Goal: Information Seeking & Learning: Learn about a topic

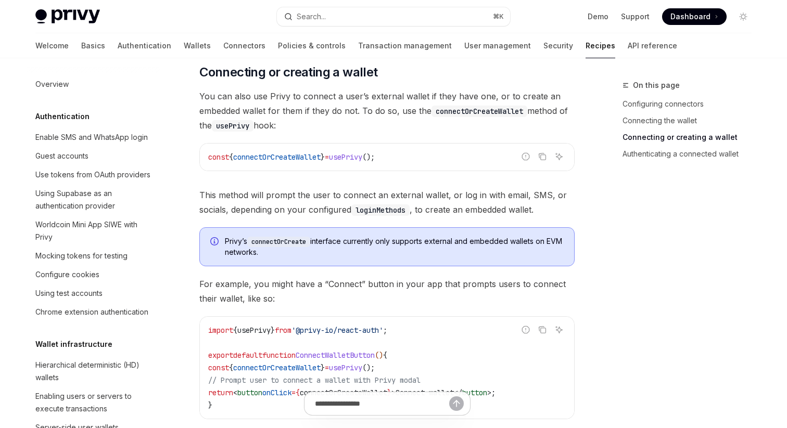
scroll to position [316, 0]
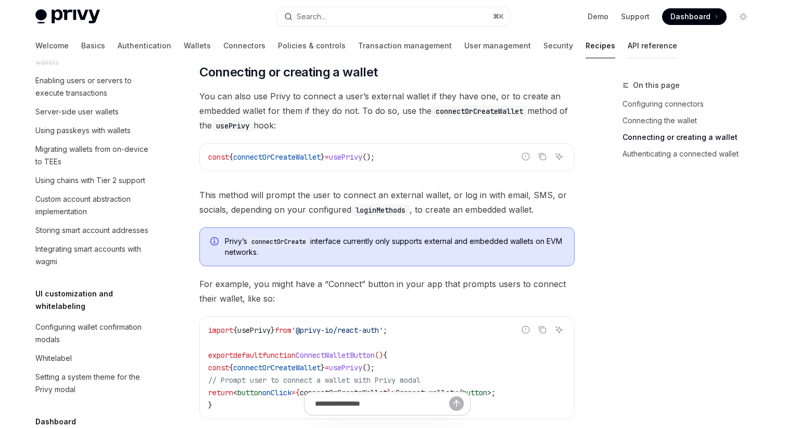
click at [628, 47] on link "API reference" at bounding box center [652, 45] width 49 height 25
type textarea "*"
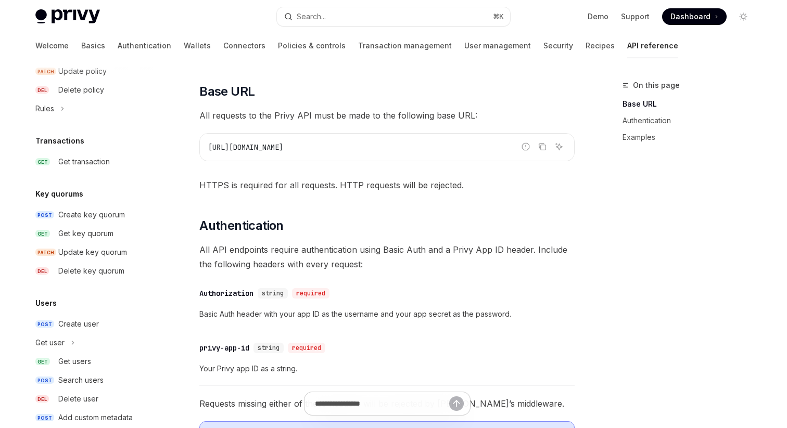
scroll to position [666, 0]
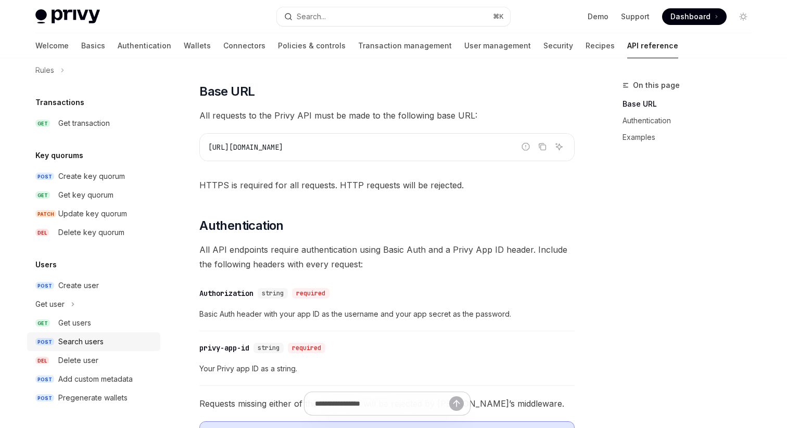
click at [79, 338] on div "Search users" at bounding box center [80, 342] width 45 height 12
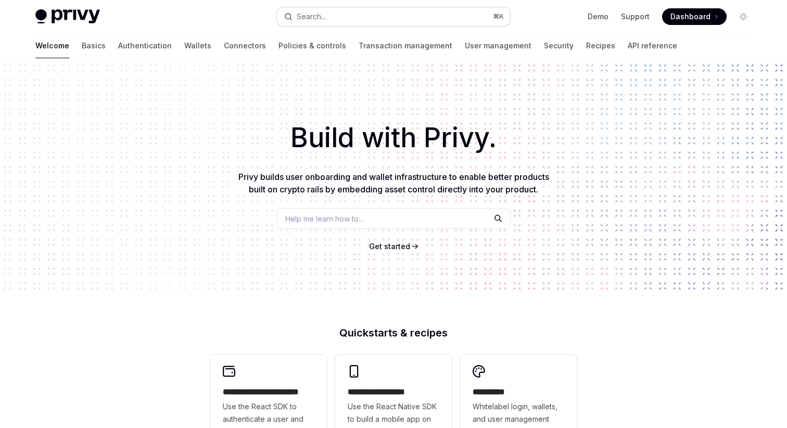
click at [323, 20] on div "Search..." at bounding box center [311, 16] width 29 height 12
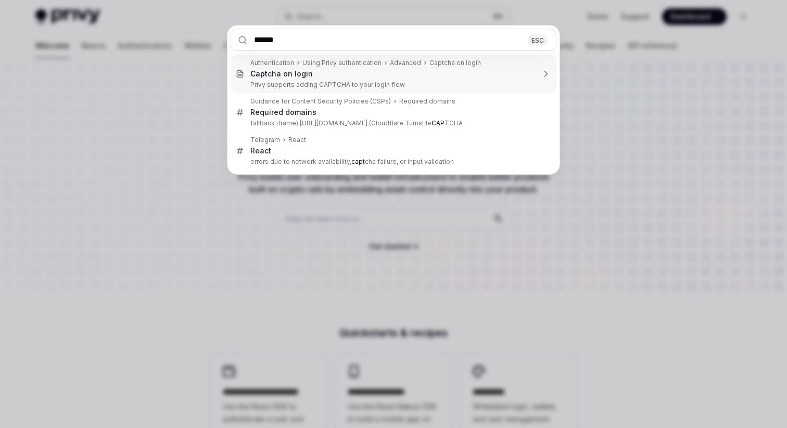
type input "*******"
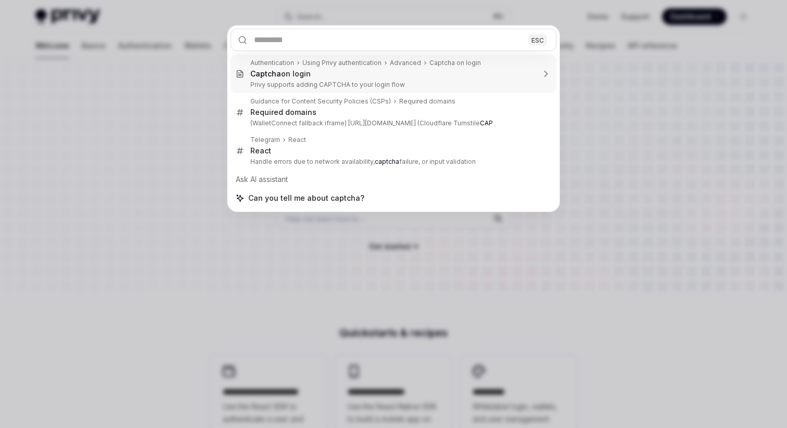
type textarea "*"
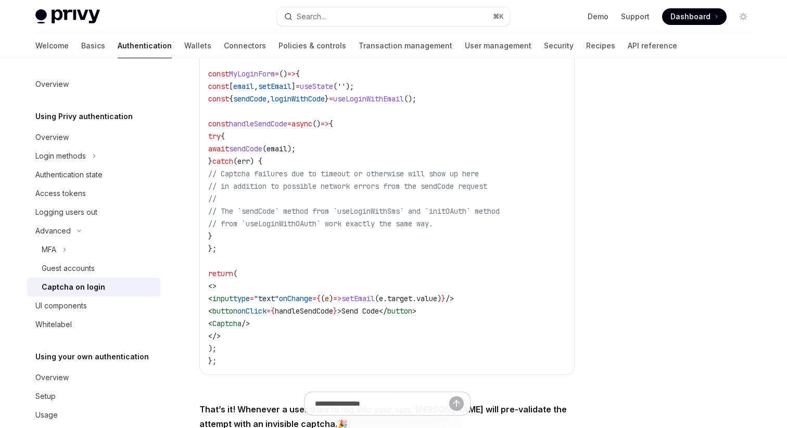
scroll to position [268, 0]
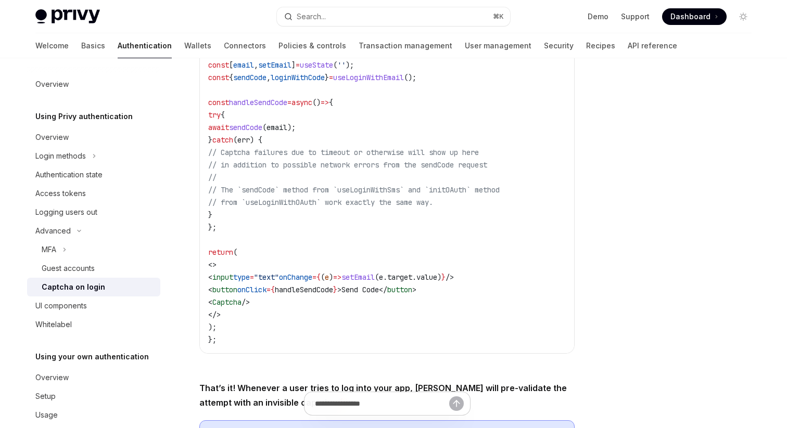
drag, startPoint x: 236, startPoint y: 300, endPoint x: 279, endPoint y: 300, distance: 43.2
click at [250, 300] on span "< Captcha />" at bounding box center [229, 302] width 42 height 9
copy span "< Captcha /"
drag, startPoint x: 285, startPoint y: 302, endPoint x: 235, endPoint y: 302, distance: 50.0
click at [235, 302] on code "import { Captcha , useLoginWithEmail } from '@privy-io/react-auth' ; const MyLo…" at bounding box center [386, 183] width 357 height 325
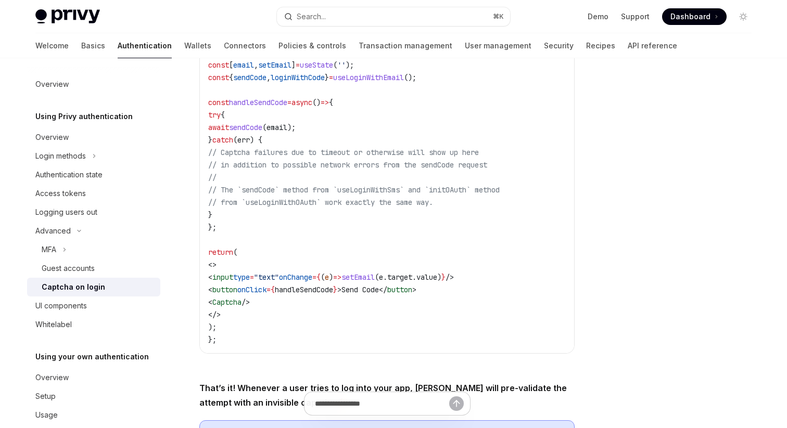
copy span "< Captcha />"
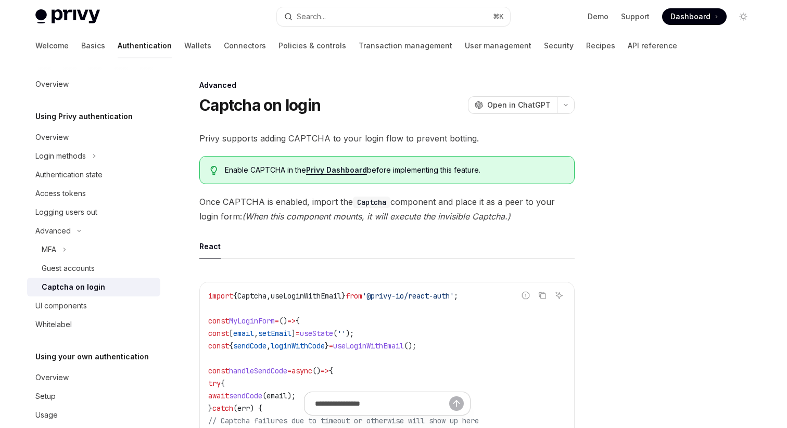
scroll to position [1, 0]
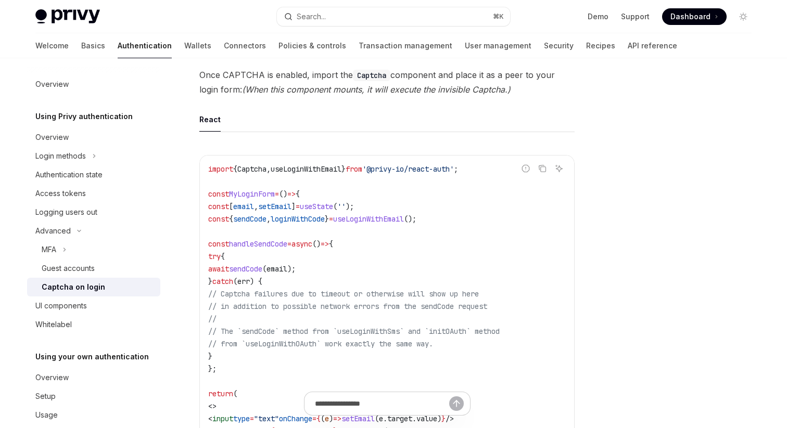
scroll to position [131, 0]
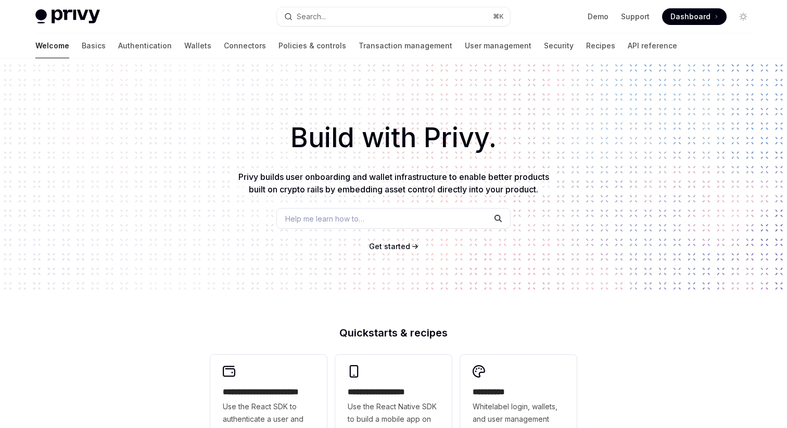
click at [368, 17] on button "Search... ⌘ K" at bounding box center [393, 16] width 233 height 19
click at [384, 18] on button "Search... ⌘ K" at bounding box center [393, 16] width 233 height 19
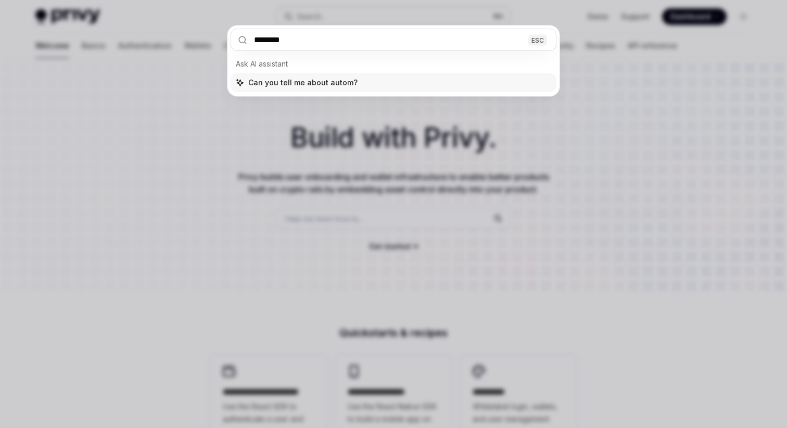
type input "*********"
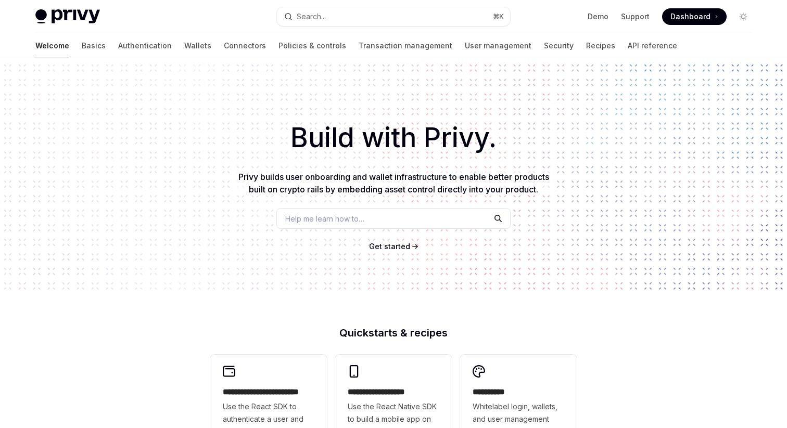
type textarea "*"
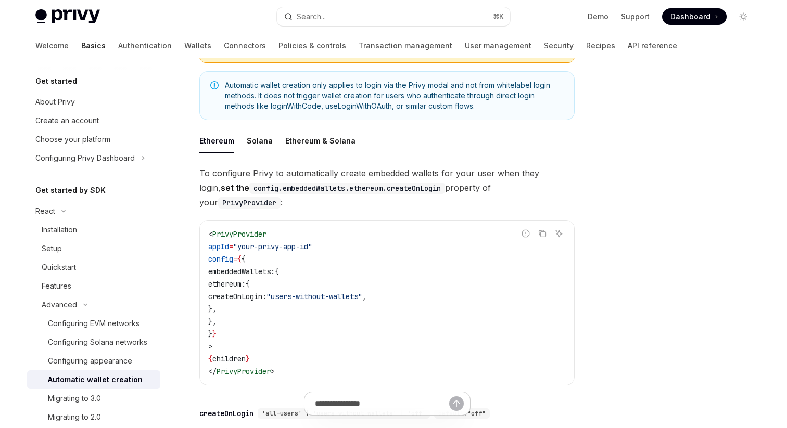
scroll to position [164, 0]
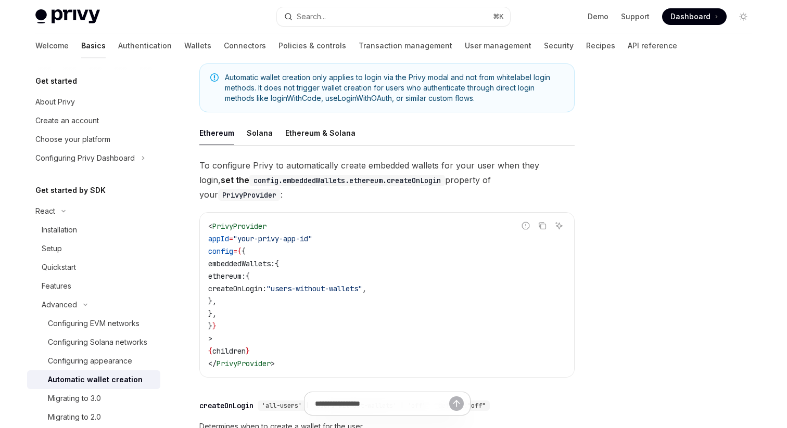
click at [275, 259] on span "embeddedWallets:" at bounding box center [241, 263] width 67 height 9
copy span "embeddedWallets"
click at [275, 259] on span "embeddedWallets:" at bounding box center [241, 263] width 67 height 9
